Goal: Task Accomplishment & Management: Use online tool/utility

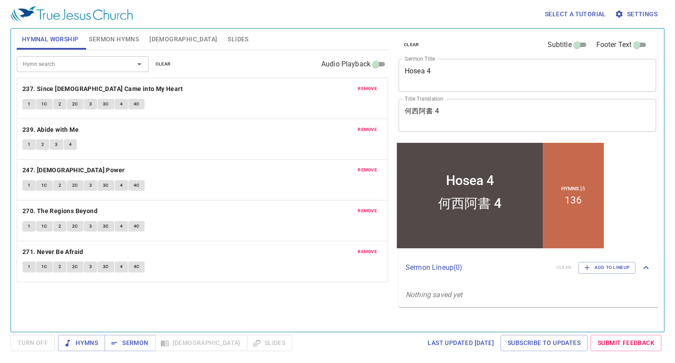
click at [380, 85] on button "remove" at bounding box center [367, 88] width 30 height 11
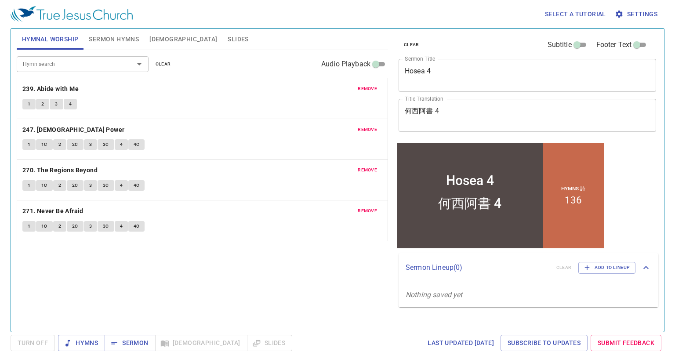
click at [380, 85] on button "remove" at bounding box center [367, 88] width 30 height 11
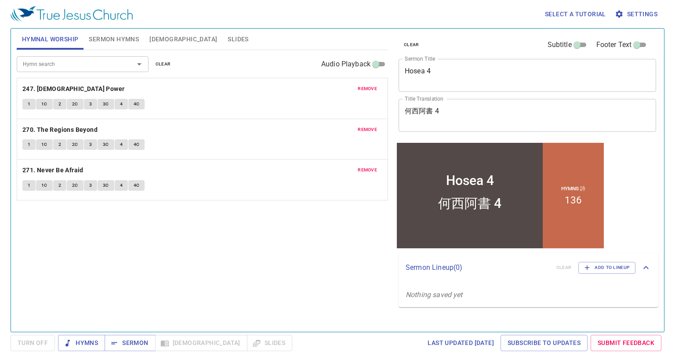
click at [380, 85] on button "remove" at bounding box center [367, 88] width 30 height 11
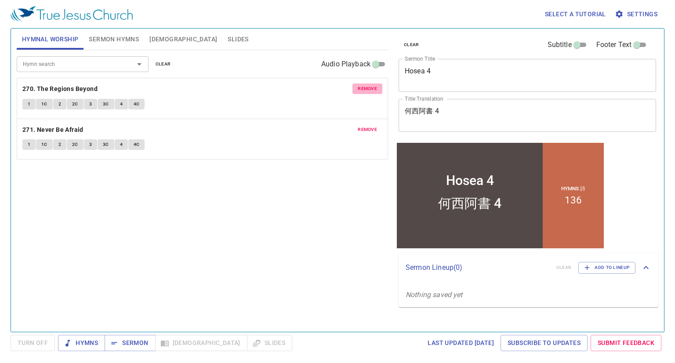
click at [380, 85] on button "remove" at bounding box center [367, 88] width 30 height 11
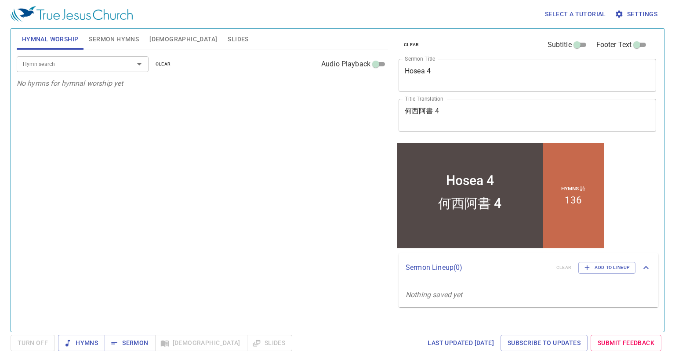
click at [88, 113] on div "Hymn search Hymn search clear Audio Playback No hymns for hymnal worship yet" at bounding box center [202, 187] width 371 height 274
click at [83, 70] on div "Hymn search" at bounding box center [83, 63] width 132 height 15
type input "34"
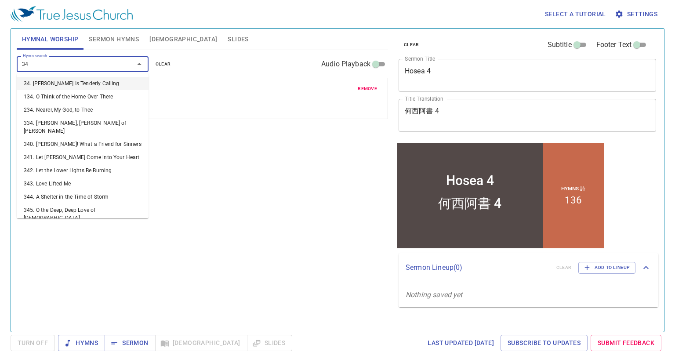
type input "349"
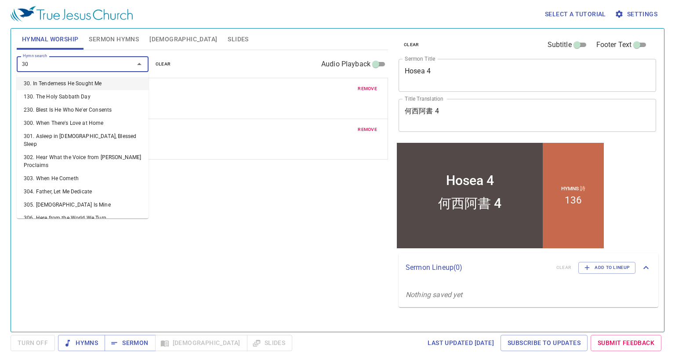
type input "307"
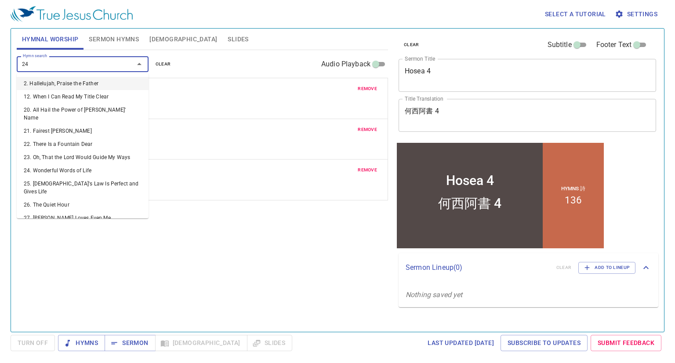
type input "243"
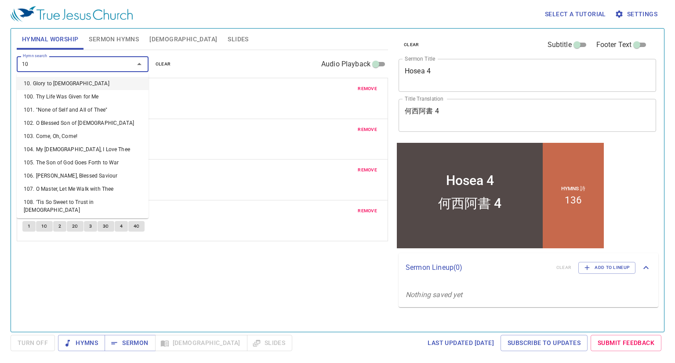
type input "109"
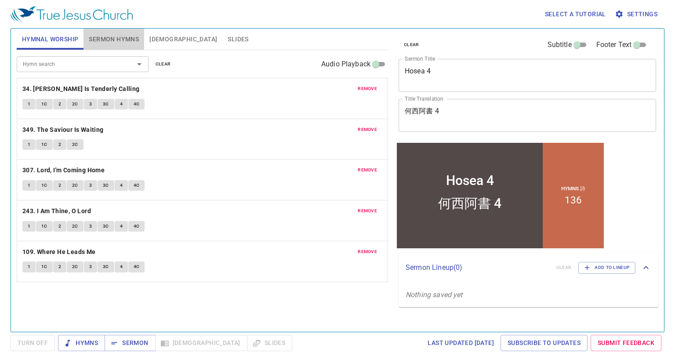
click at [120, 30] on button "Sermon Hymns" at bounding box center [113, 39] width 61 height 21
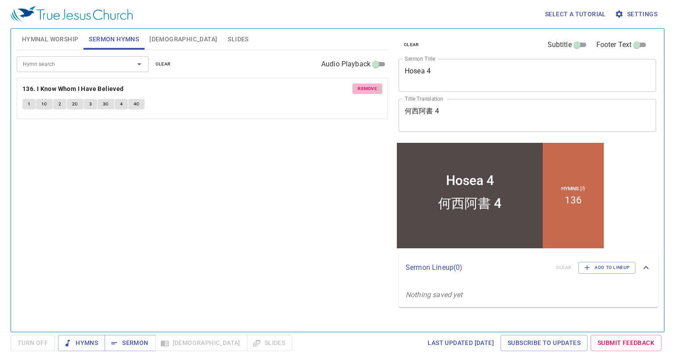
click at [364, 90] on span "remove" at bounding box center [367, 89] width 19 height 8
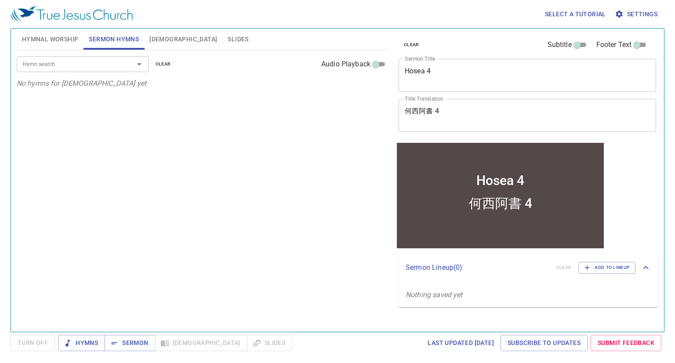
click at [105, 67] on input "Hymn search" at bounding box center [69, 64] width 101 height 10
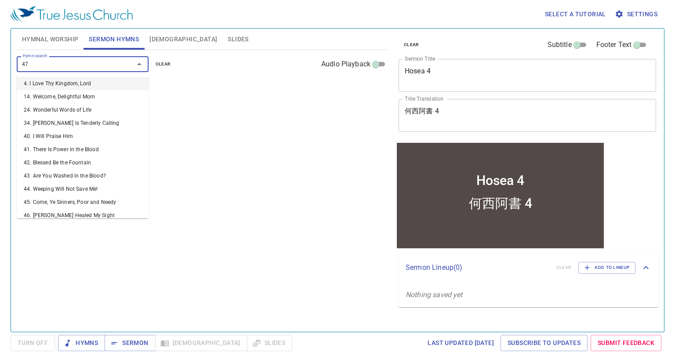
type input "470"
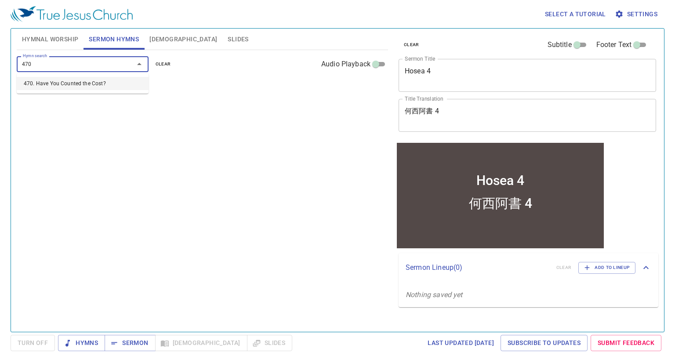
click at [105, 82] on li "470. Have You Counted the Cost?" at bounding box center [83, 83] width 132 height 13
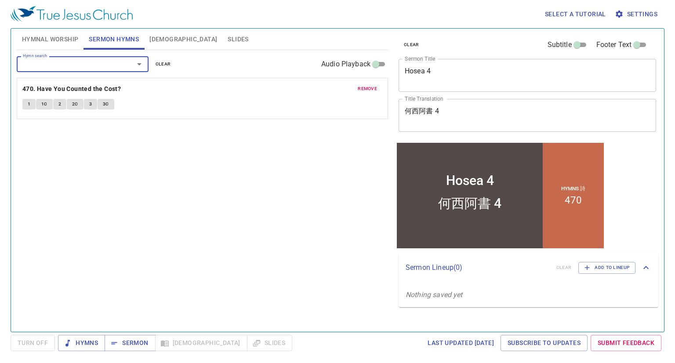
click at [451, 78] on textarea "Hosea 4" at bounding box center [527, 75] width 245 height 17
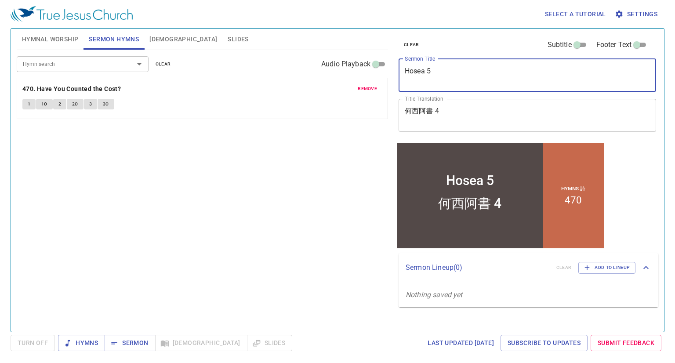
type textarea "Hosea 5"
click at [448, 114] on textarea "何西阿書 4" at bounding box center [527, 115] width 245 height 17
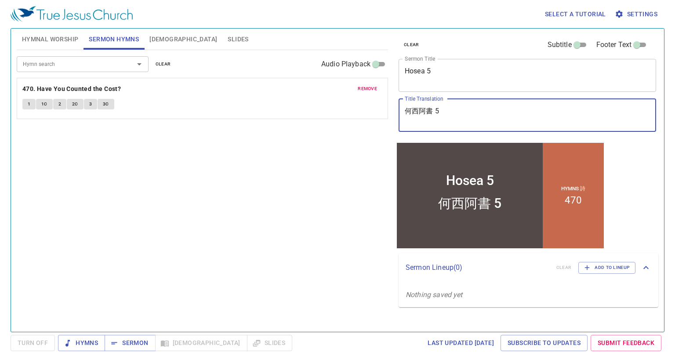
type textarea "何西阿書 5"
click at [163, 40] on span "[DEMOGRAPHIC_DATA]" at bounding box center [183, 39] width 68 height 11
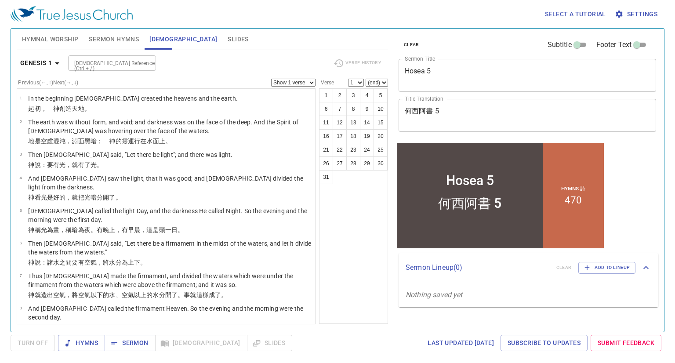
click at [40, 40] on span "Hymnal Worship" at bounding box center [50, 39] width 57 height 11
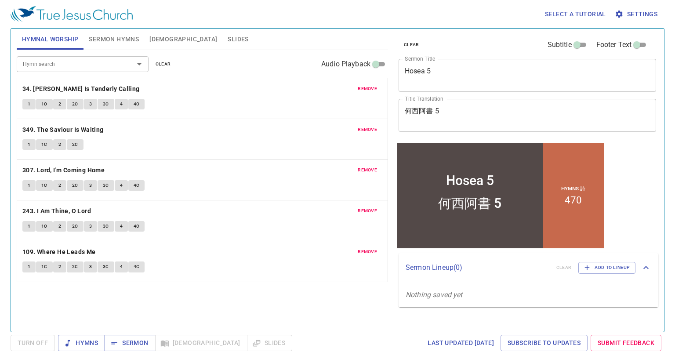
click at [114, 340] on icon "button" at bounding box center [114, 343] width 9 height 9
click at [92, 348] on span "Hymns" at bounding box center [81, 342] width 33 height 11
click at [82, 332] on div "Hymnal Worship Sermon Hymns Bible Slides Hymn search Hymn search clear Audio Pl…" at bounding box center [338, 180] width 654 height 304
click at [88, 341] on span "Hymns" at bounding box center [81, 342] width 33 height 11
click at [77, 105] on span "2C" at bounding box center [75, 104] width 6 height 8
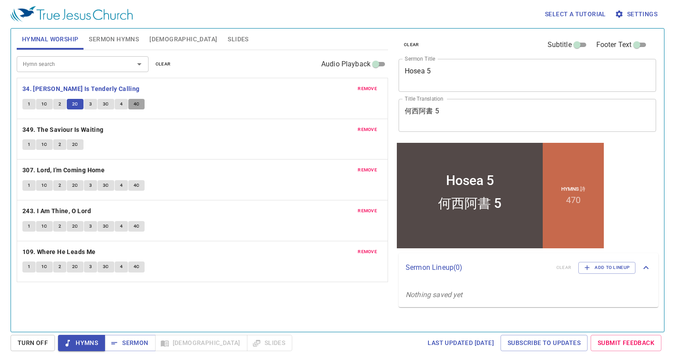
click at [139, 104] on button "4C" at bounding box center [136, 104] width 17 height 11
click at [90, 102] on span "3" at bounding box center [90, 104] width 3 height 8
click at [116, 101] on button "4" at bounding box center [121, 104] width 13 height 11
click at [137, 106] on span "4C" at bounding box center [137, 104] width 6 height 8
click at [26, 143] on button "1" at bounding box center [28, 144] width 13 height 11
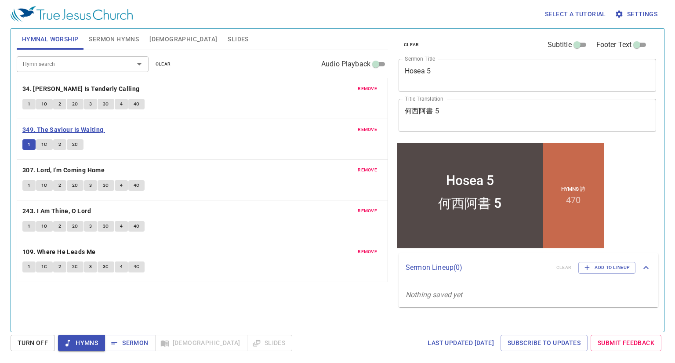
click at [91, 128] on b "349. The Saviour Is Waiting" at bounding box center [62, 129] width 81 height 11
click at [44, 145] on span "1C" at bounding box center [44, 145] width 6 height 8
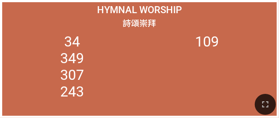
click at [27, 5] on div "Hymnal Worship" at bounding box center [139, 10] width 270 height 12
click at [263, 104] on icon "button" at bounding box center [265, 104] width 6 height 6
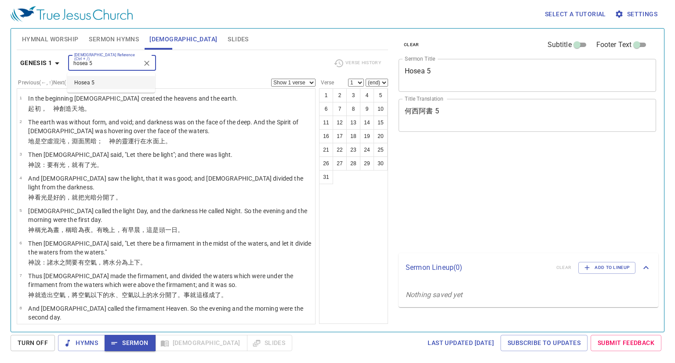
type input "hosea 5"
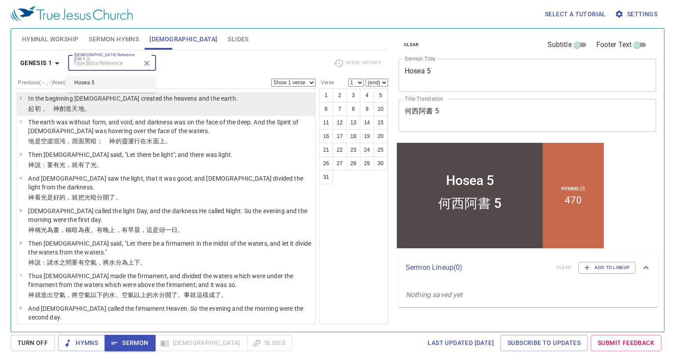
click at [95, 103] on p "In the beginning God created the heavens and the earth." at bounding box center [133, 98] width 210 height 9
click at [127, 98] on p "In the beginning God created the heavens and the earth." at bounding box center [133, 98] width 210 height 9
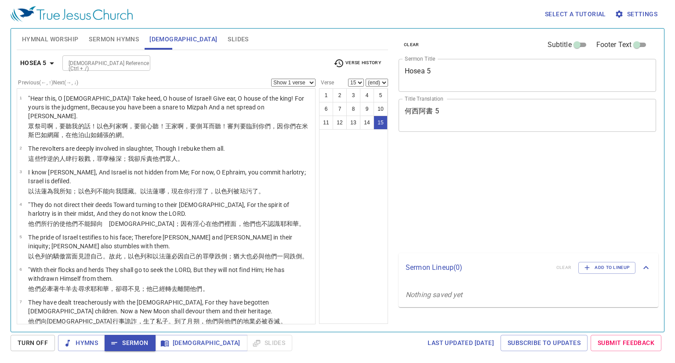
select select "15"
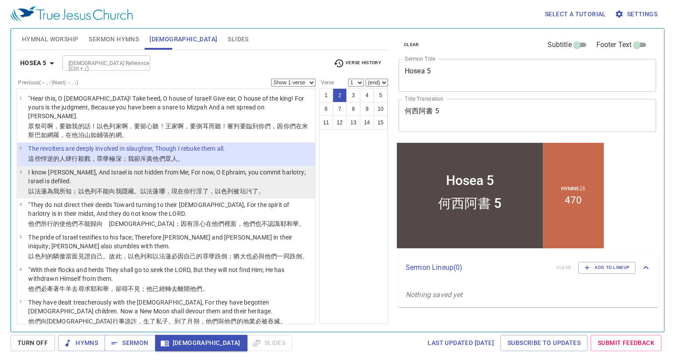
select select "2"
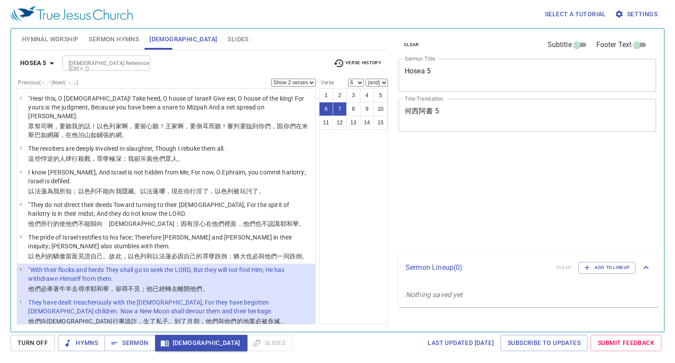
select select "2"
select select "6"
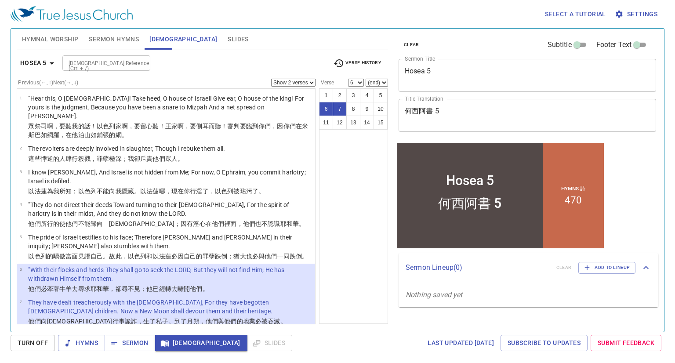
scroll to position [91, 0]
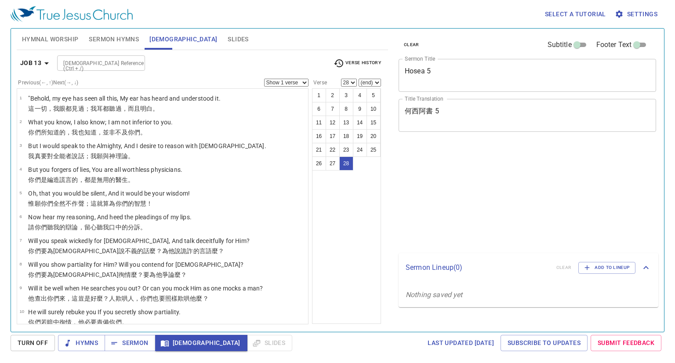
select select "28"
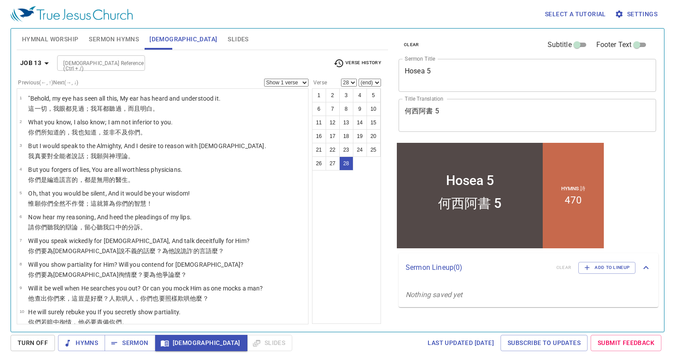
scroll to position [445, 0]
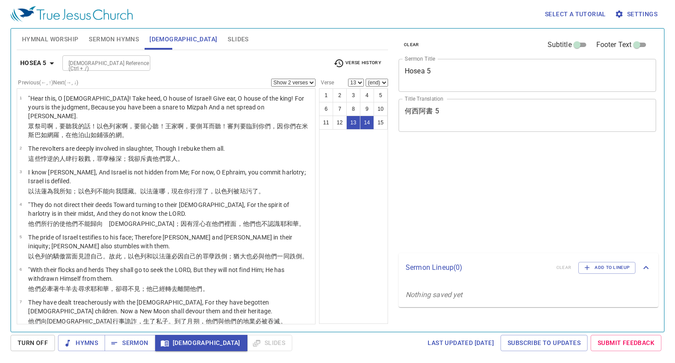
select select "2"
select select "13"
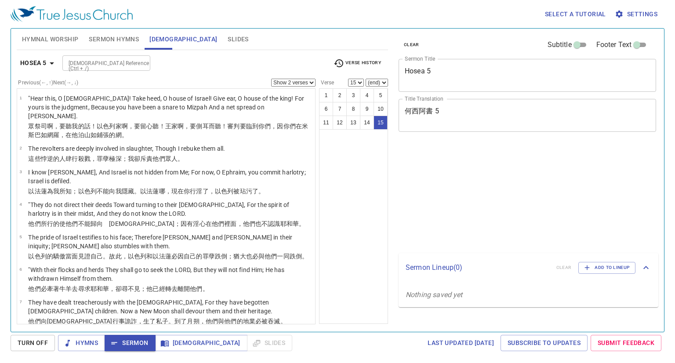
select select "2"
select select "15"
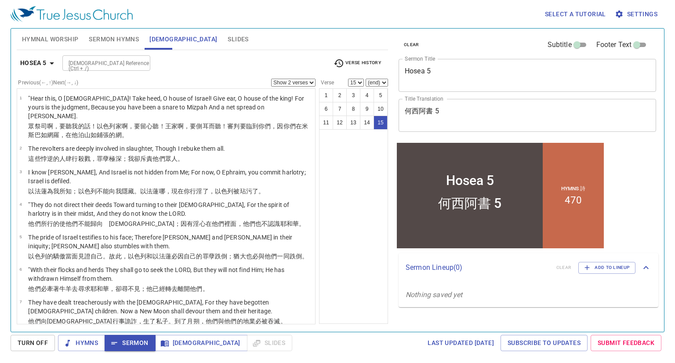
scroll to position [260, 0]
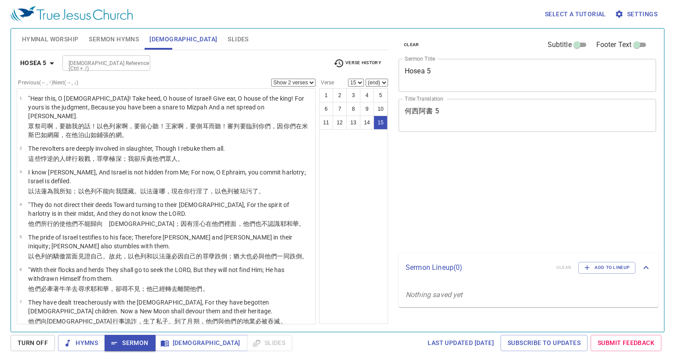
select select "2"
select select "15"
select select "2"
select select "15"
select select "2"
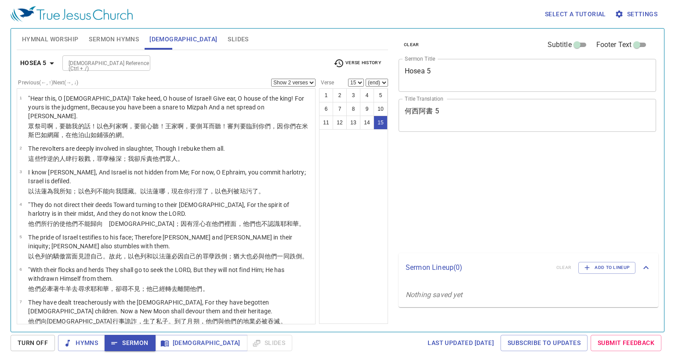
select select "15"
